Goal: Task Accomplishment & Management: Manage account settings

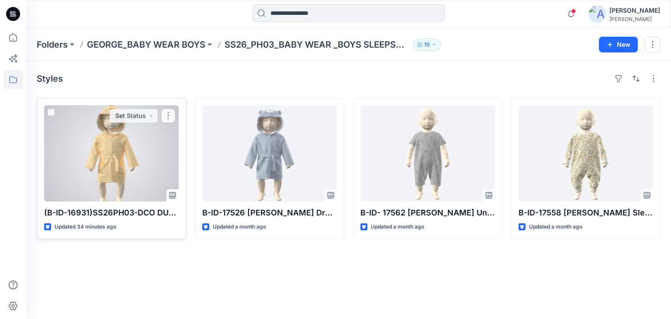
click at [155, 166] on div at bounding box center [111, 153] width 134 height 96
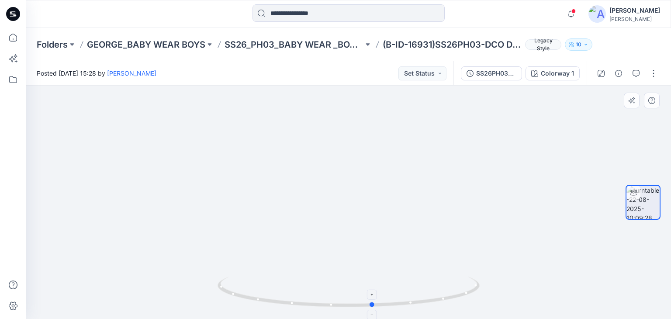
drag, startPoint x: 353, startPoint y: 307, endPoint x: 387, endPoint y: 288, distance: 39.3
click at [387, 288] on icon at bounding box center [349, 292] width 264 height 33
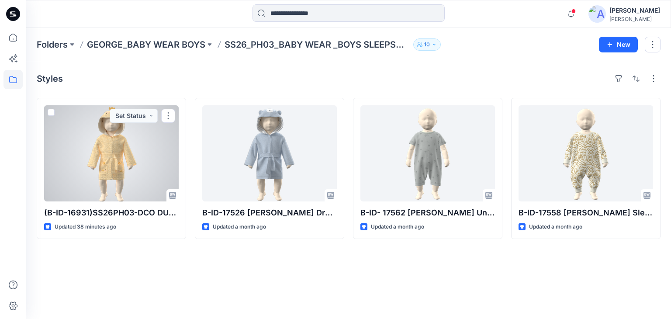
drag, startPoint x: 103, startPoint y: 162, endPoint x: 109, endPoint y: 165, distance: 6.1
click at [104, 163] on div at bounding box center [111, 153] width 134 height 96
click at [170, 118] on button "button" at bounding box center [168, 116] width 14 height 14
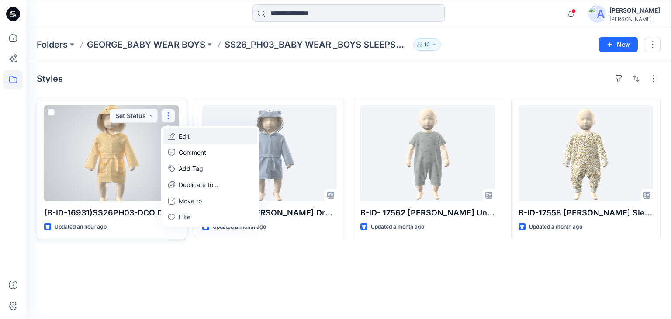
click at [183, 132] on p "Edit" at bounding box center [184, 135] width 11 height 9
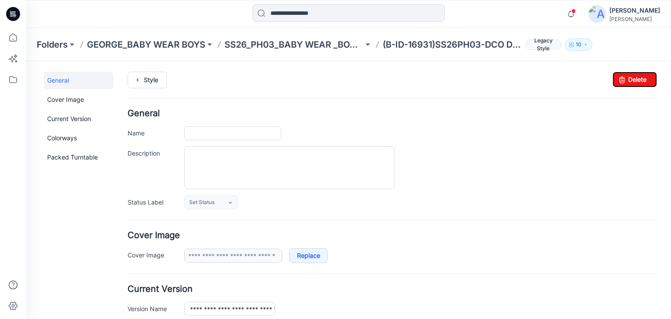
drag, startPoint x: 630, startPoint y: 83, endPoint x: 499, endPoint y: 93, distance: 131.5
click at [629, 83] on link "Delete" at bounding box center [634, 80] width 45 height 16
type input "**********"
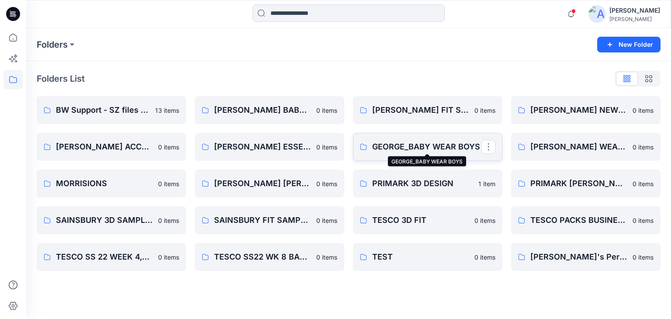
click at [393, 150] on p "GEORGE_BABY WEAR BOYS" at bounding box center [426, 147] width 109 height 12
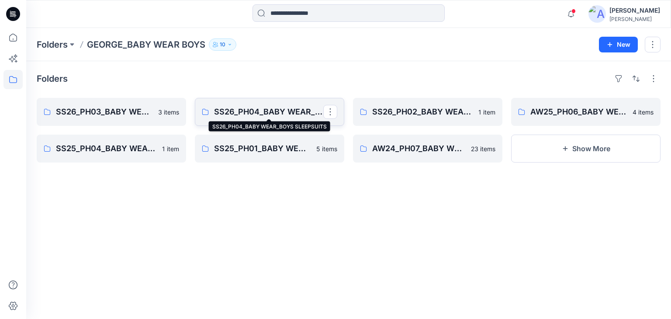
click at [235, 113] on p "SS26_PH04_BABY WEAR_BOYS SLEEPSUITS" at bounding box center [268, 112] width 109 height 12
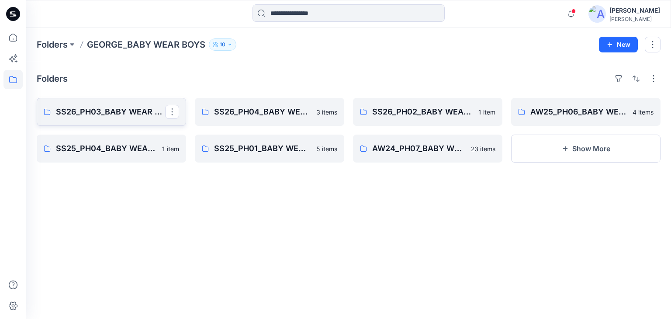
click at [115, 114] on p "SS26_PH03_BABY WEAR _BOYS SLEEPSUITS" at bounding box center [110, 112] width 109 height 12
